Goal: Task Accomplishment & Management: Use online tool/utility

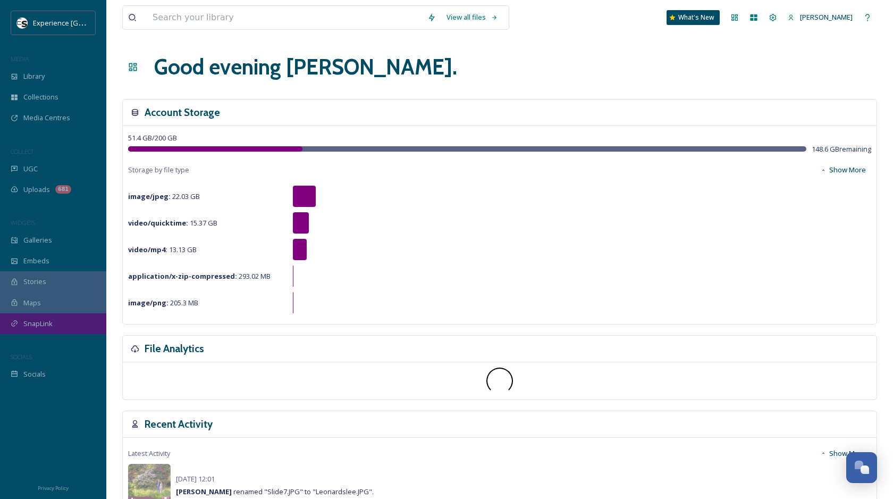
click at [24, 322] on span "SnapLink" at bounding box center [37, 323] width 29 height 10
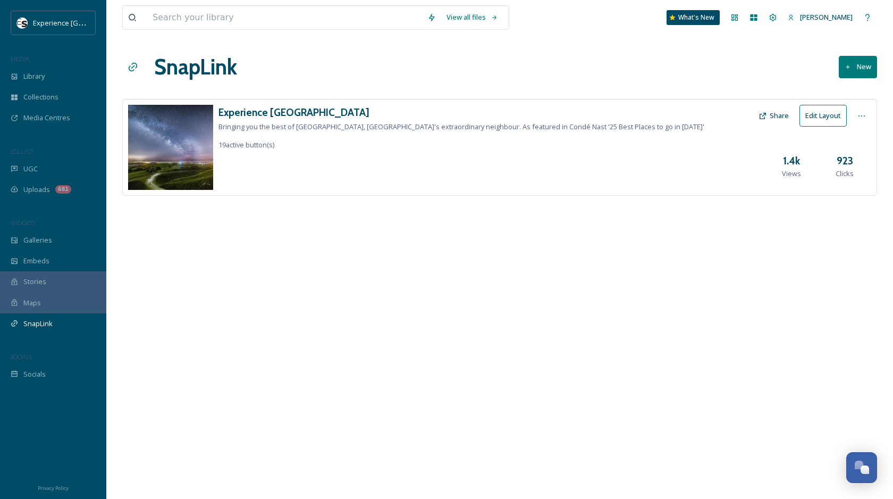
click at [656, 104] on div "Experience Sussex Bringing you the best of [GEOGRAPHIC_DATA], [GEOGRAPHIC_DATA]…" at bounding box center [499, 147] width 755 height 97
click at [582, 117] on h3 "Experience [GEOGRAPHIC_DATA]" at bounding box center [461, 112] width 486 height 15
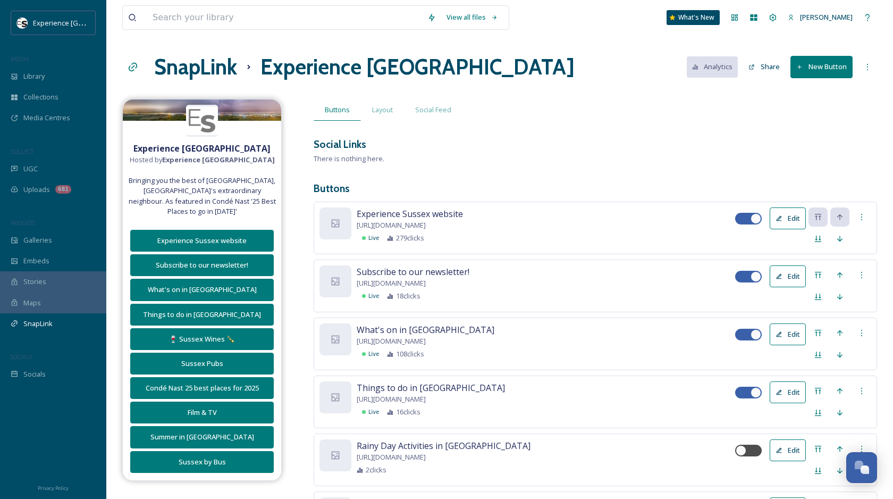
click at [827, 64] on button "New Button" at bounding box center [821, 67] width 62 height 22
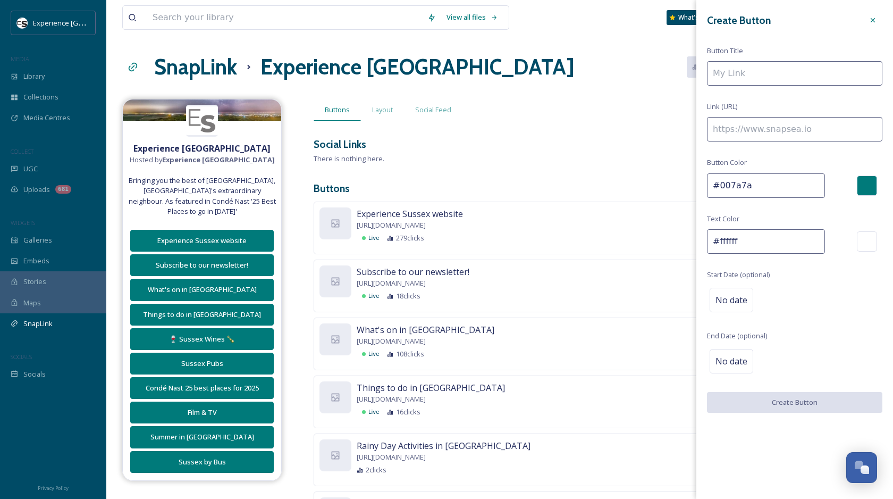
click at [768, 74] on input at bounding box center [794, 73] width 175 height 24
click at [755, 120] on input at bounding box center [794, 129] width 175 height 24
paste input "[URL][DOMAIN_NAME]"
click at [755, 121] on input "https://xhttps://[DOMAIN_NAME][URL]" at bounding box center [794, 129] width 175 height 24
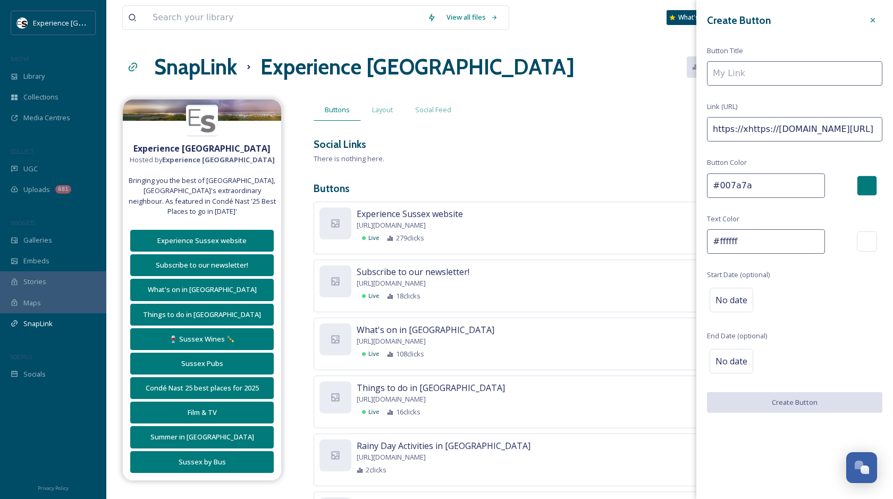
click at [755, 121] on input "https://xhttps://[DOMAIN_NAME][URL]" at bounding box center [794, 129] width 175 height 24
paste input
type input "[URL][DOMAIN_NAME]"
click at [750, 87] on div "Create Button Button Title Link (URL) [URL][DOMAIN_NAME] Button Color #007a7a T…" at bounding box center [794, 211] width 197 height 423
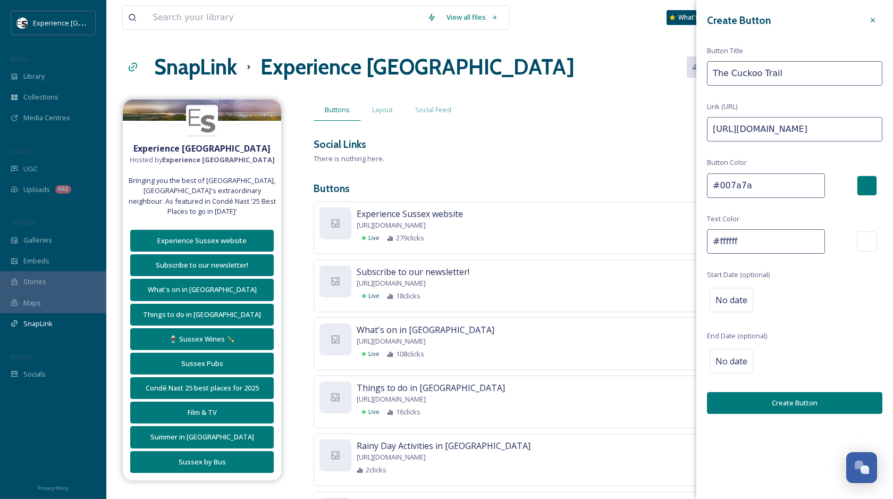
type input "The Cuckoo Trail"
click at [776, 383] on div "Create Button Button Title The Cuckoo Trail Link (URL) [URL][DOMAIN_NAME] Butto…" at bounding box center [794, 212] width 197 height 424
click at [776, 397] on button "Create Button" at bounding box center [794, 403] width 175 height 22
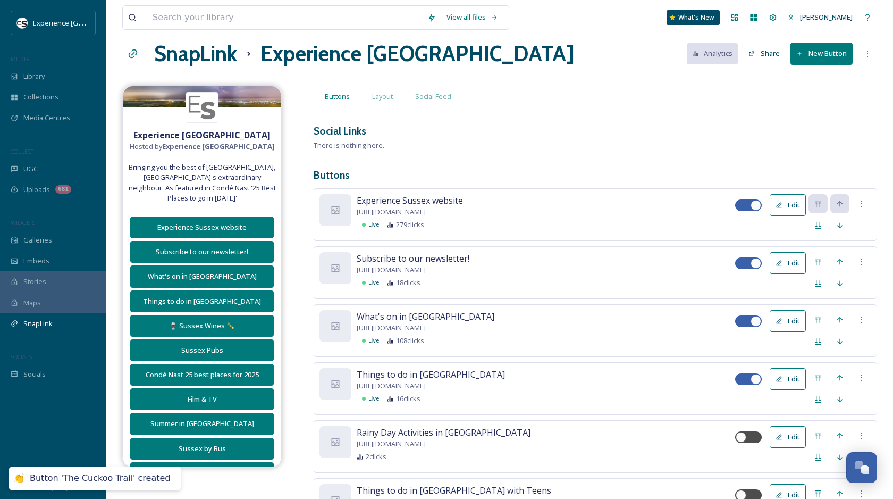
scroll to position [14, 0]
